Goal: Transaction & Acquisition: Purchase product/service

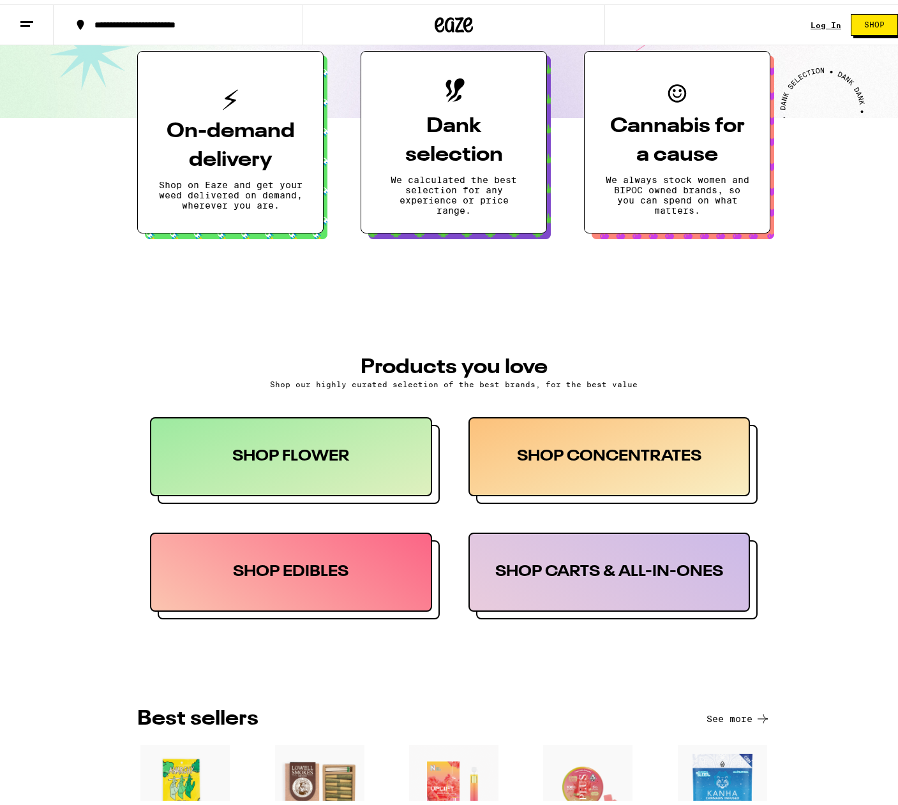
scroll to position [529, 0]
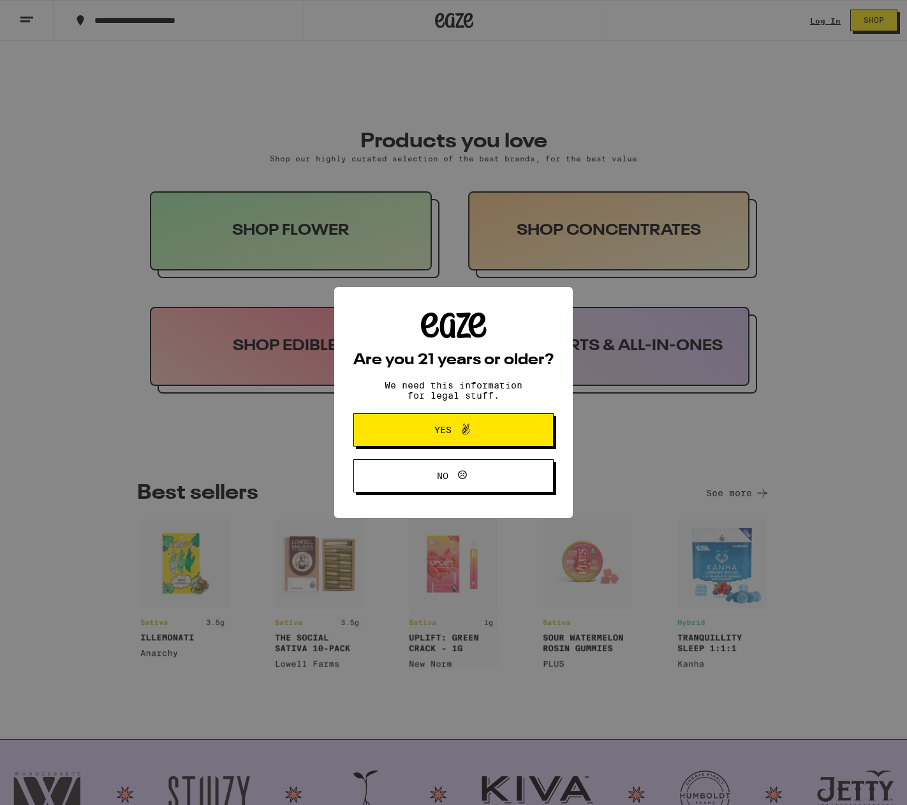
click at [455, 412] on div "Are you 21 years or older? We need this information for legal stuff. Yes No" at bounding box center [454, 403] width 200 height 181
click at [459, 435] on icon at bounding box center [465, 429] width 15 height 15
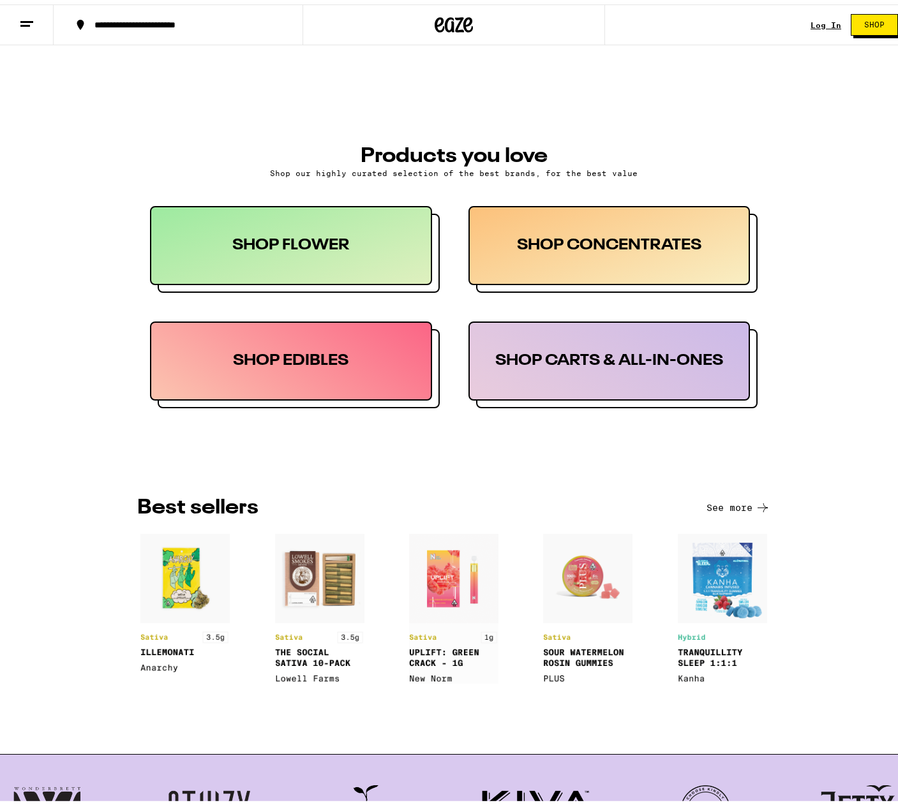
scroll to position [634, 0]
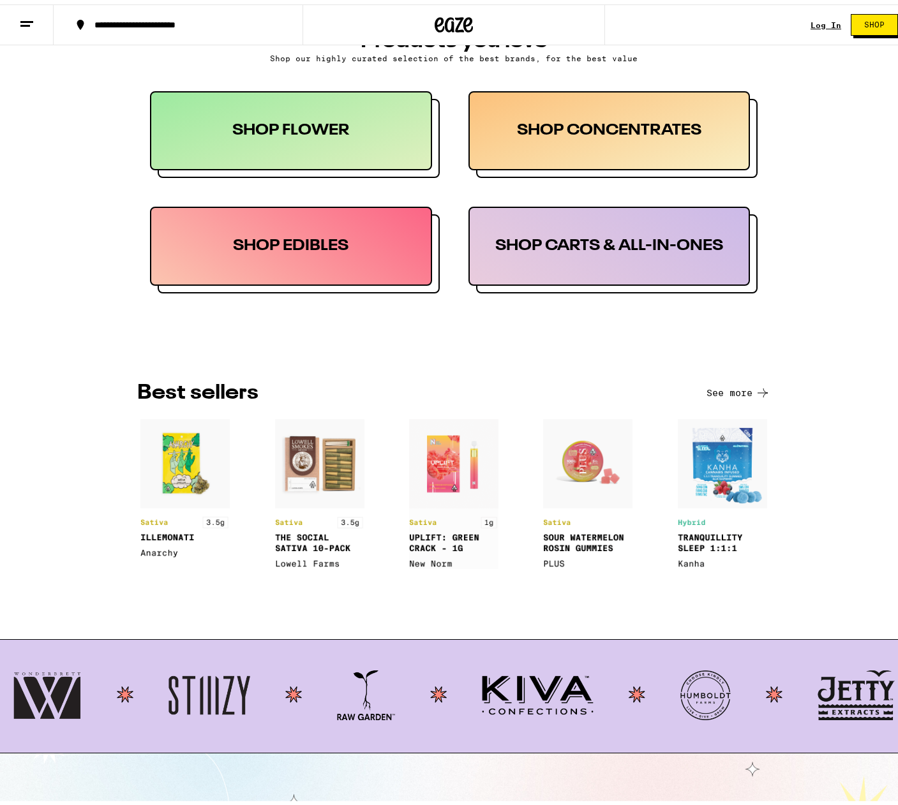
click at [574, 540] on img at bounding box center [587, 490] width 89 height 150
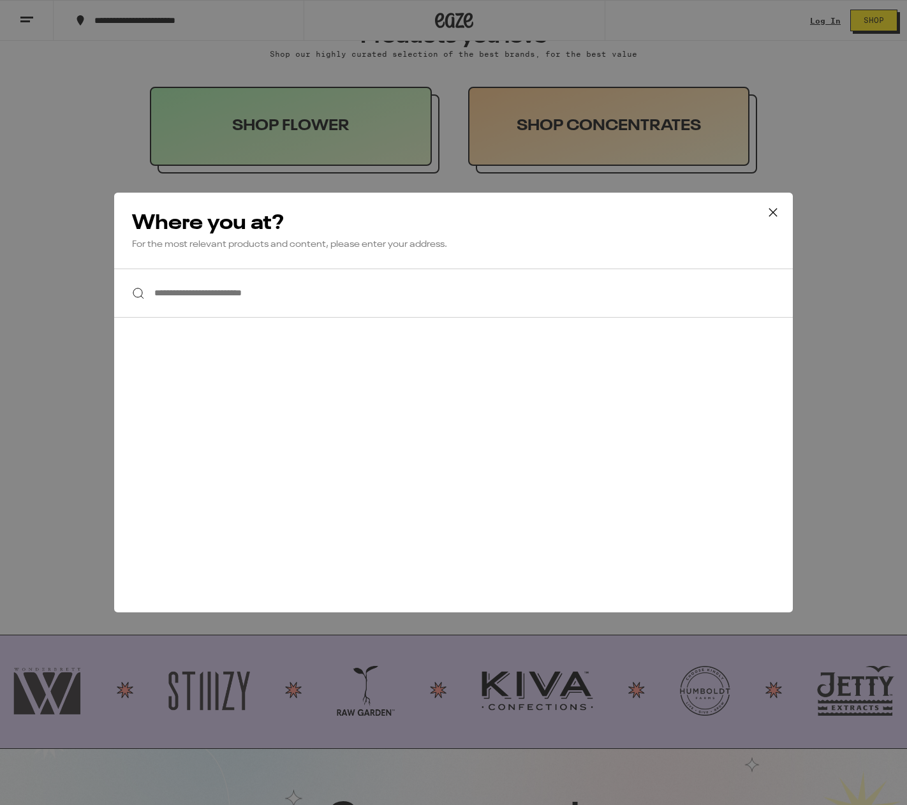
click at [773, 211] on icon at bounding box center [773, 212] width 19 height 19
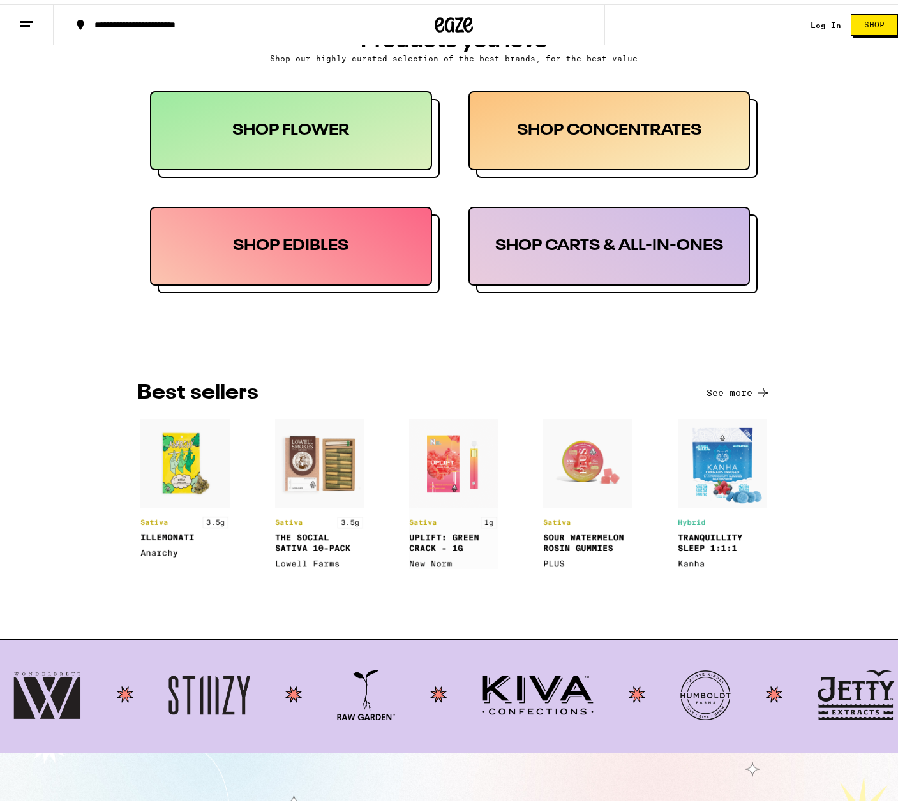
click at [561, 474] on img at bounding box center [587, 490] width 89 height 150
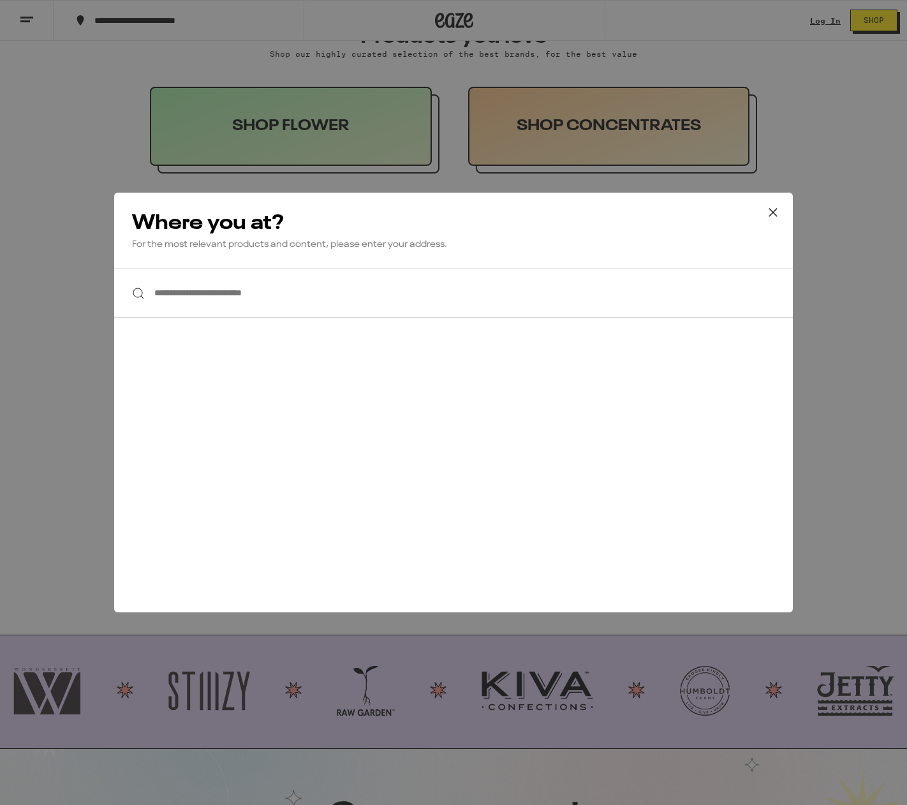
click at [757, 208] on button at bounding box center [774, 213] width 40 height 41
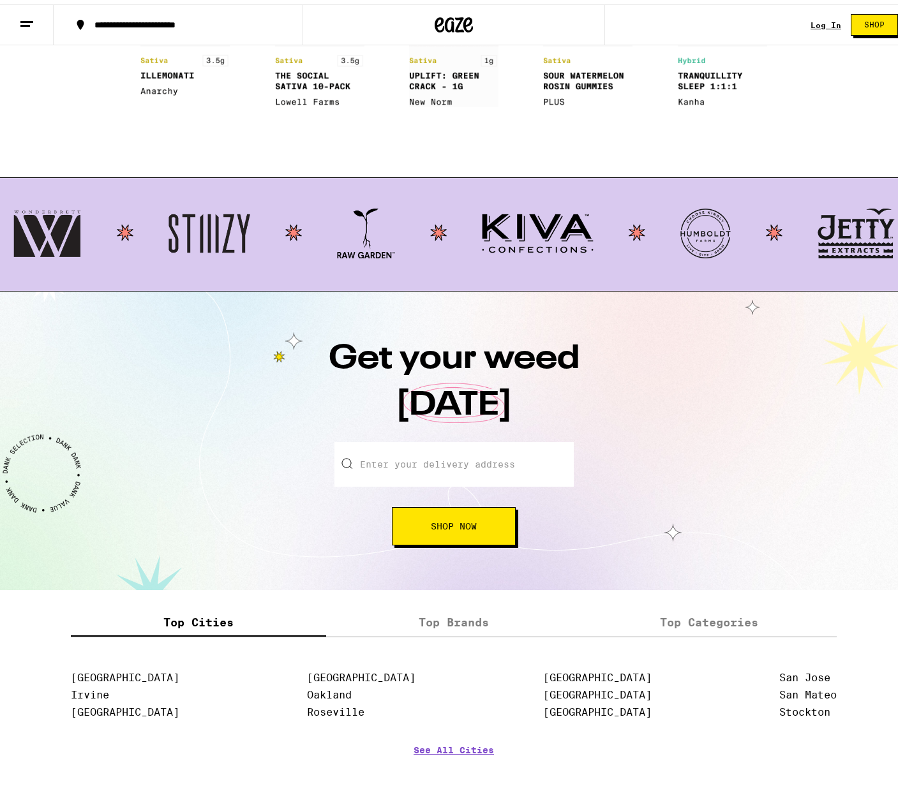
scroll to position [1311, 0]
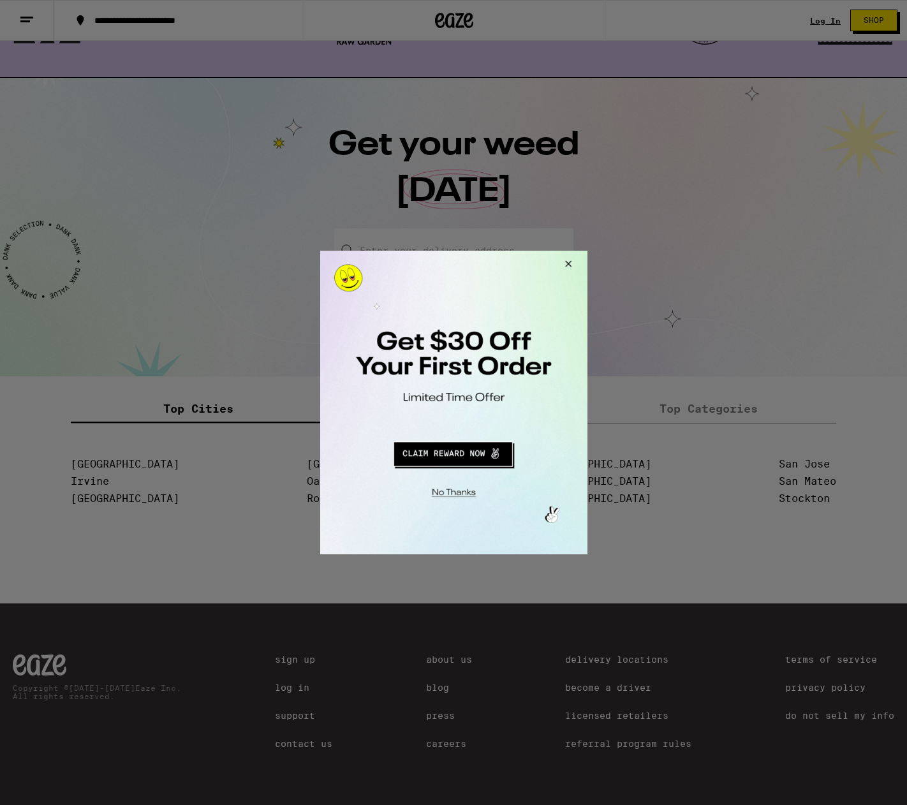
click at [569, 263] on button "Close Modal" at bounding box center [566, 266] width 34 height 31
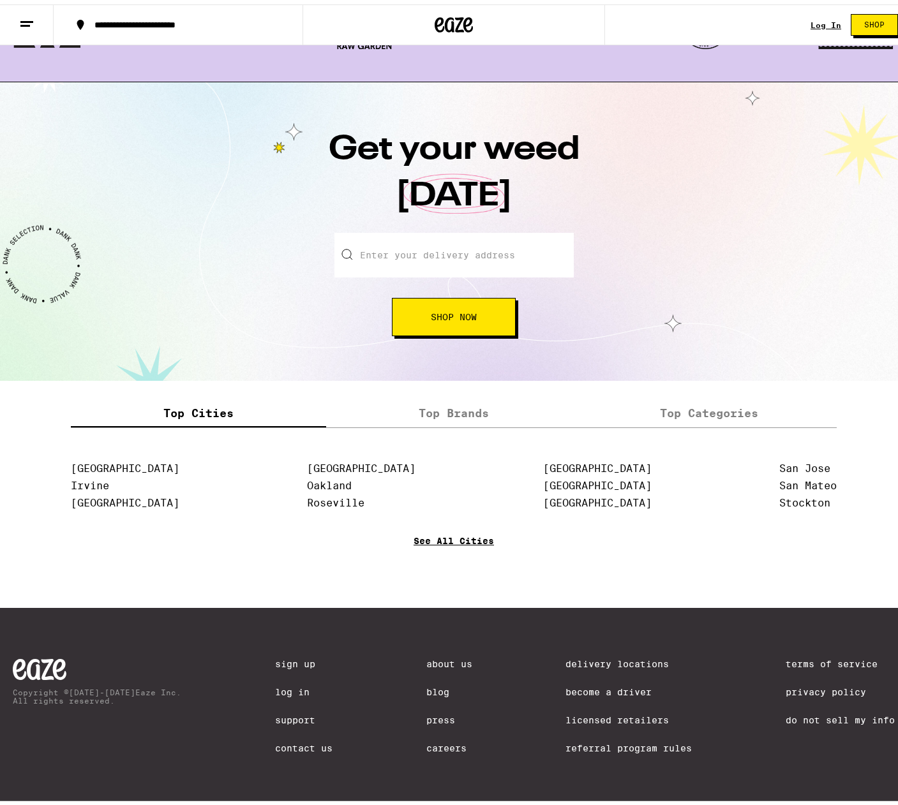
click at [448, 539] on link "See All Cities" at bounding box center [454, 555] width 80 height 47
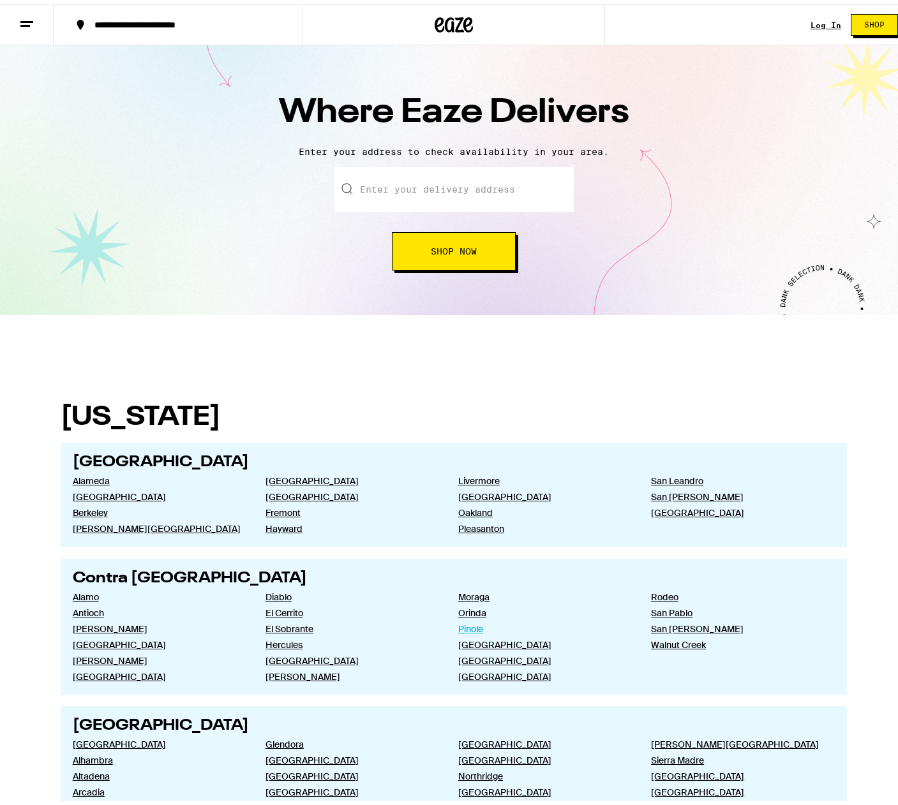
click at [459, 630] on link "Pinole" at bounding box center [544, 624] width 172 height 11
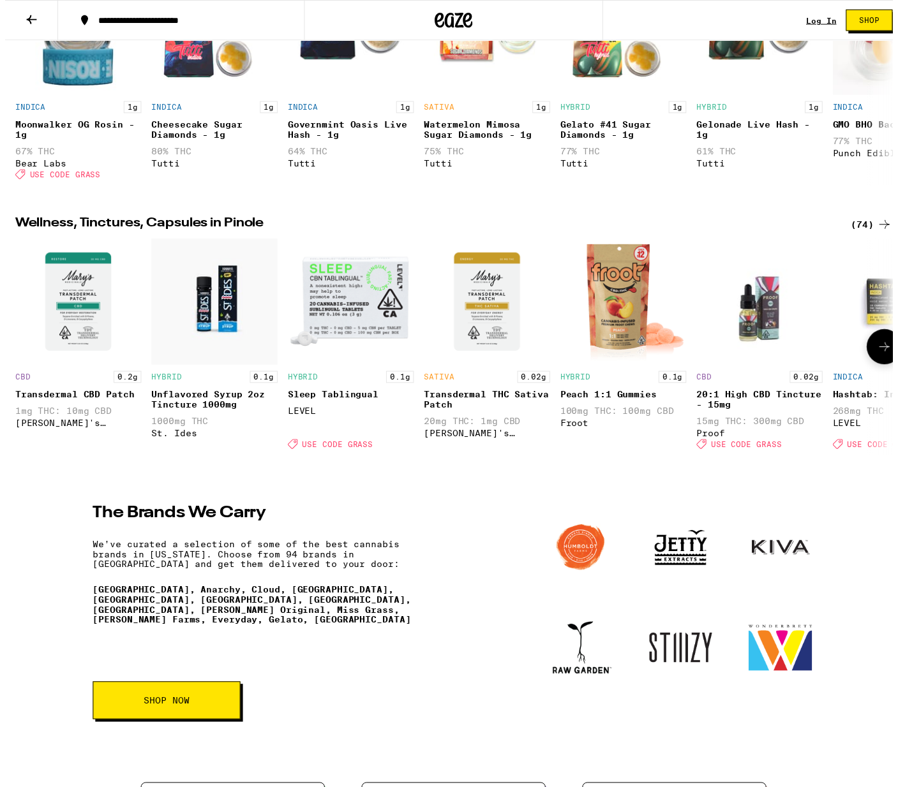
scroll to position [1242, 0]
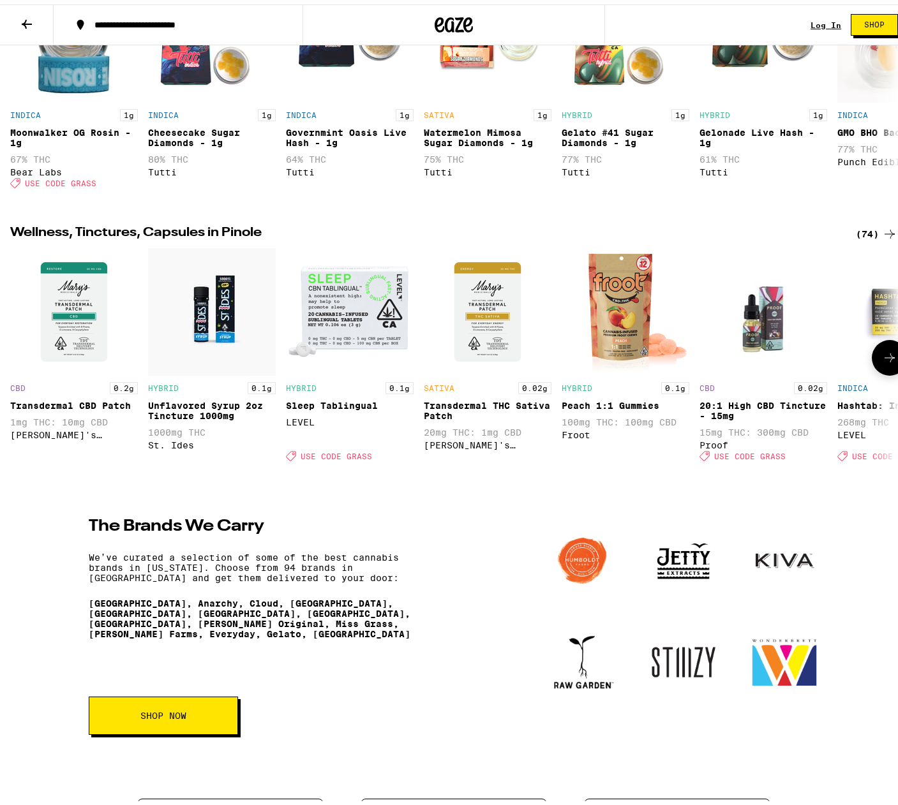
click at [606, 318] on img "Open page for Peach 1:1 Gummies from Froot" at bounding box center [626, 308] width 128 height 128
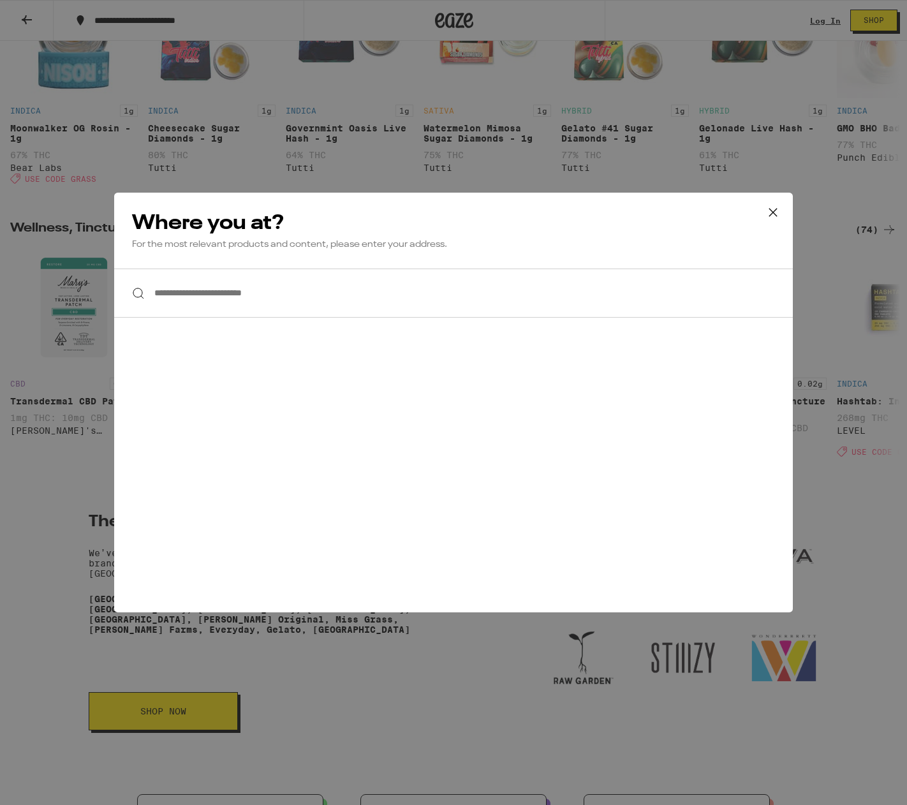
click at [777, 213] on icon at bounding box center [773, 212] width 19 height 19
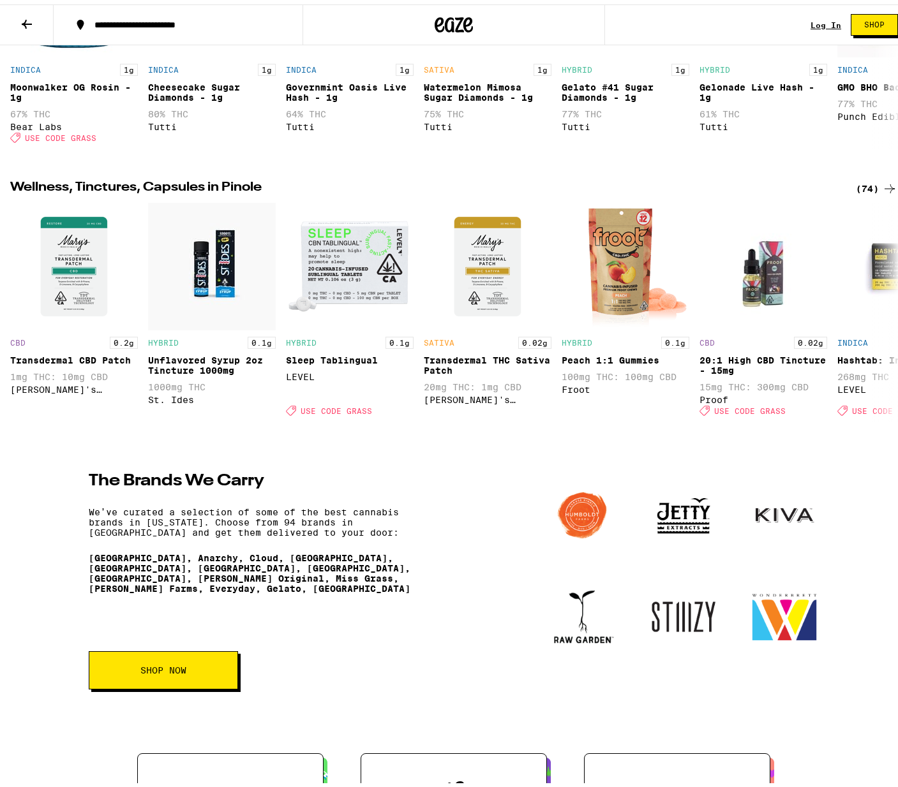
scroll to position [1927, 0]
